Goal: Information Seeking & Learning: Learn about a topic

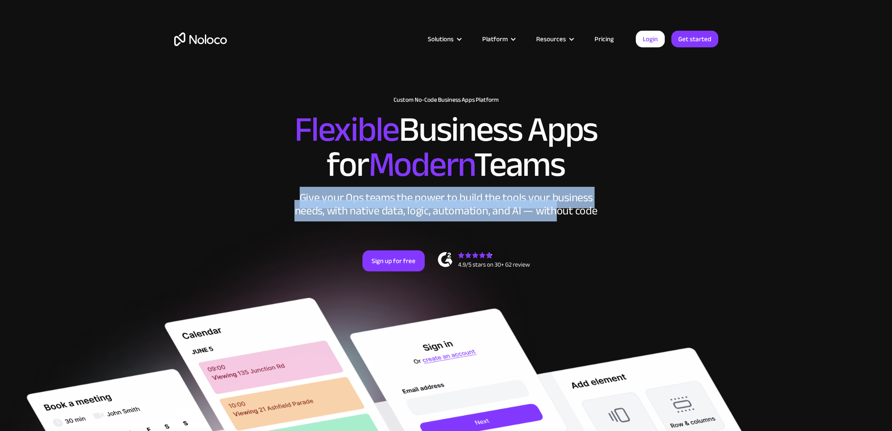
drag, startPoint x: 302, startPoint y: 205, endPoint x: 557, endPoint y: 214, distance: 254.3
click at [557, 214] on div "Give your Ops teams the power to build the tools your business needs, with nati…" at bounding box center [446, 204] width 307 height 26
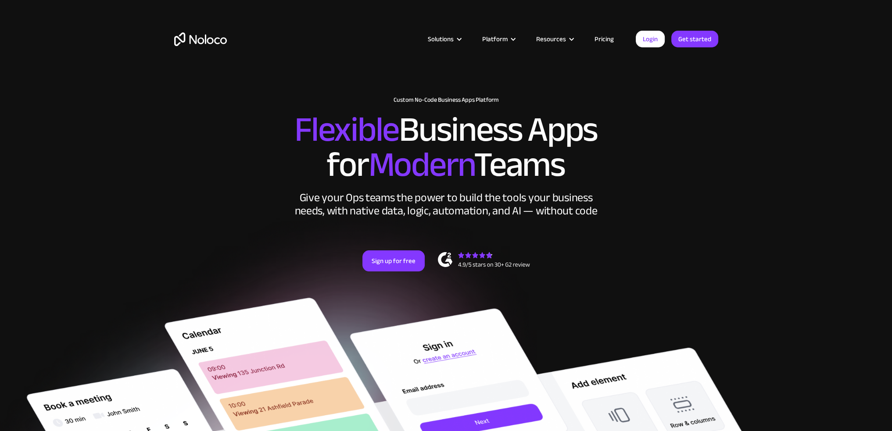
click at [497, 228] on div "New: Connect Noloco to Stripe Custom No-Code Business Apps Platform Flexible Bu…" at bounding box center [446, 193] width 562 height 210
drag, startPoint x: 420, startPoint y: 211, endPoint x: 592, endPoint y: 208, distance: 171.6
click at [589, 208] on div "Give your Ops teams the power to build the tools your business needs, with nati…" at bounding box center [446, 204] width 307 height 26
click at [592, 208] on div "Give your Ops teams the power to build the tools your business needs, with nati…" at bounding box center [446, 204] width 307 height 26
drag, startPoint x: 494, startPoint y: 213, endPoint x: 607, endPoint y: 215, distance: 113.3
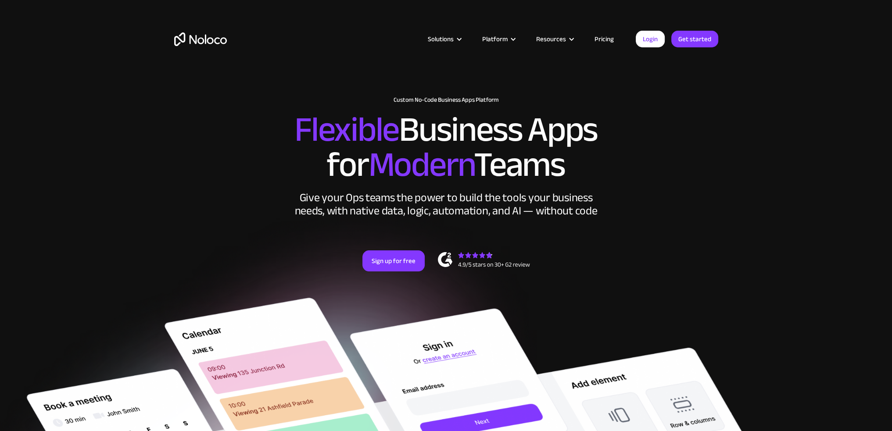
click at [546, 213] on div "Give your Ops teams the power to build the tools your business needs, with nati…" at bounding box center [446, 204] width 307 height 26
click at [607, 215] on div "New: Connect Noloco to Stripe Custom No-Code Business Apps Platform Flexible Bu…" at bounding box center [446, 193] width 562 height 210
